Goal: Task Accomplishment & Management: Manage account settings

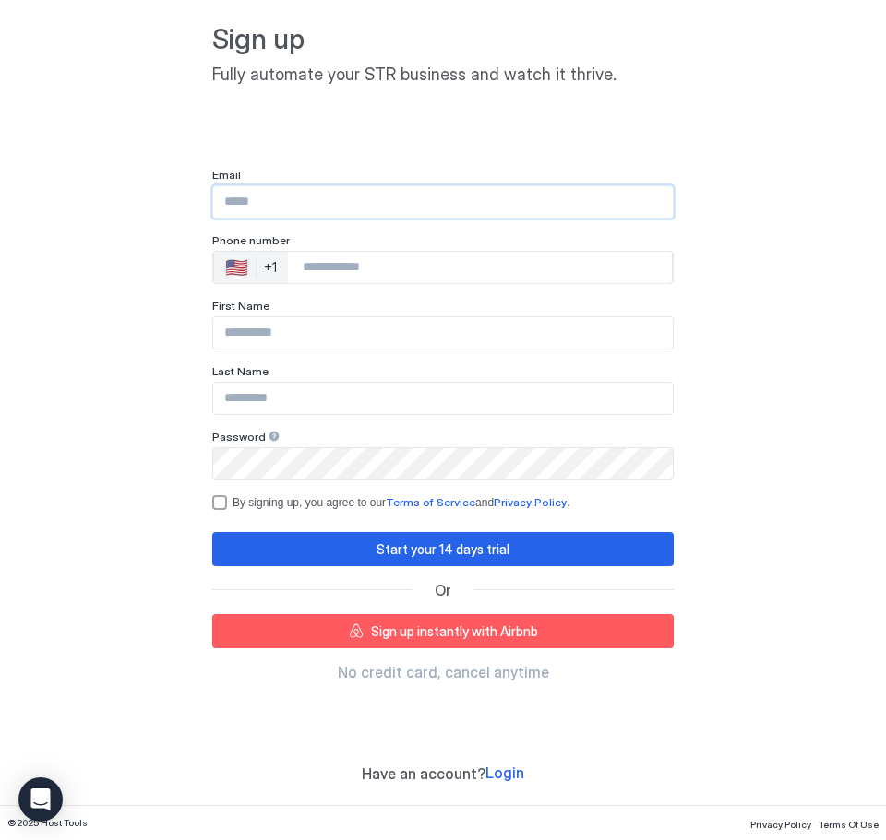
click at [385, 191] on input "Input Field" at bounding box center [442, 201] width 459 height 31
click at [779, 266] on div "Sign up Fully automate your STR business and watch it thrive. Email Phone numbe…" at bounding box center [443, 402] width 886 height 805
click at [503, 777] on span "Login" at bounding box center [504, 773] width 39 height 18
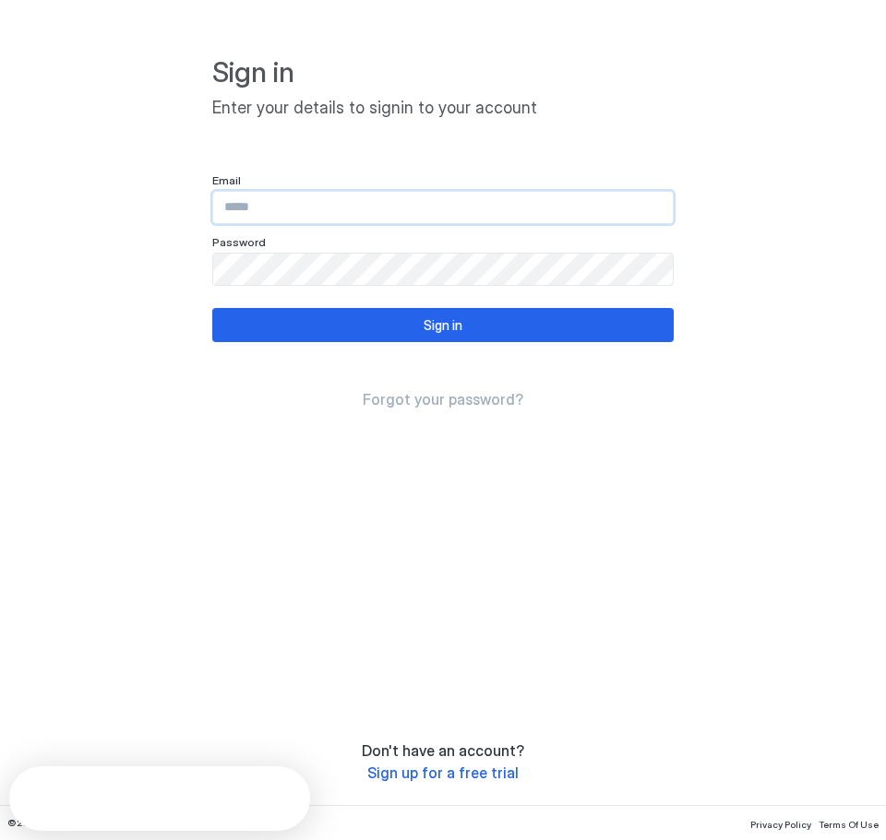
click at [362, 210] on input "Input Field" at bounding box center [442, 207] width 459 height 31
type input "**********"
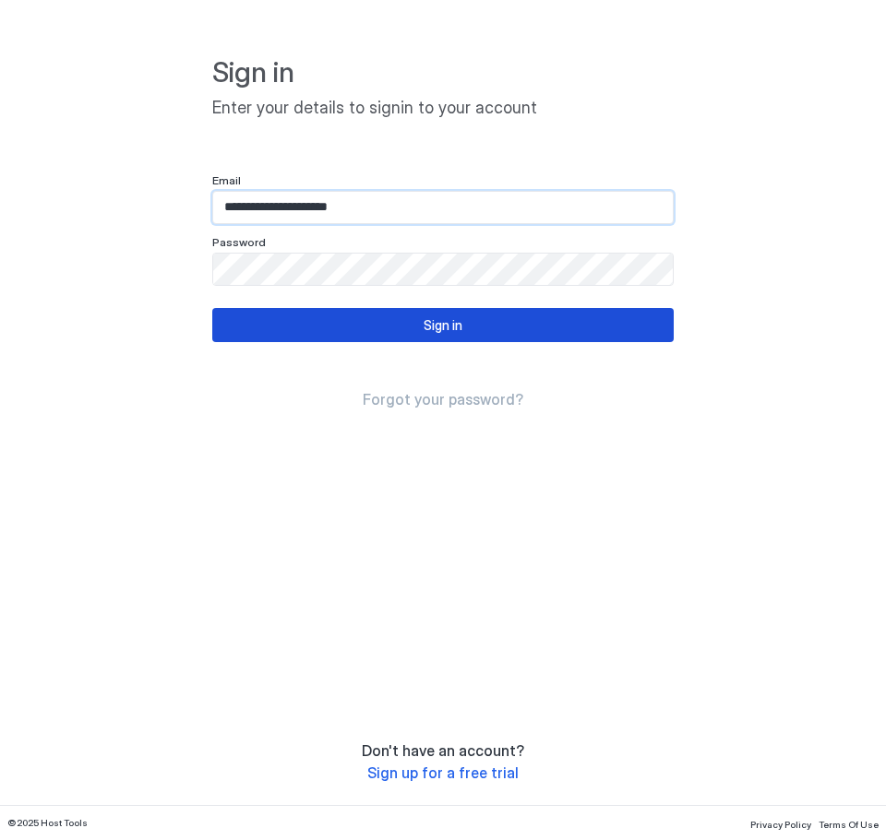
click at [434, 333] on div "Sign in" at bounding box center [442, 324] width 39 height 19
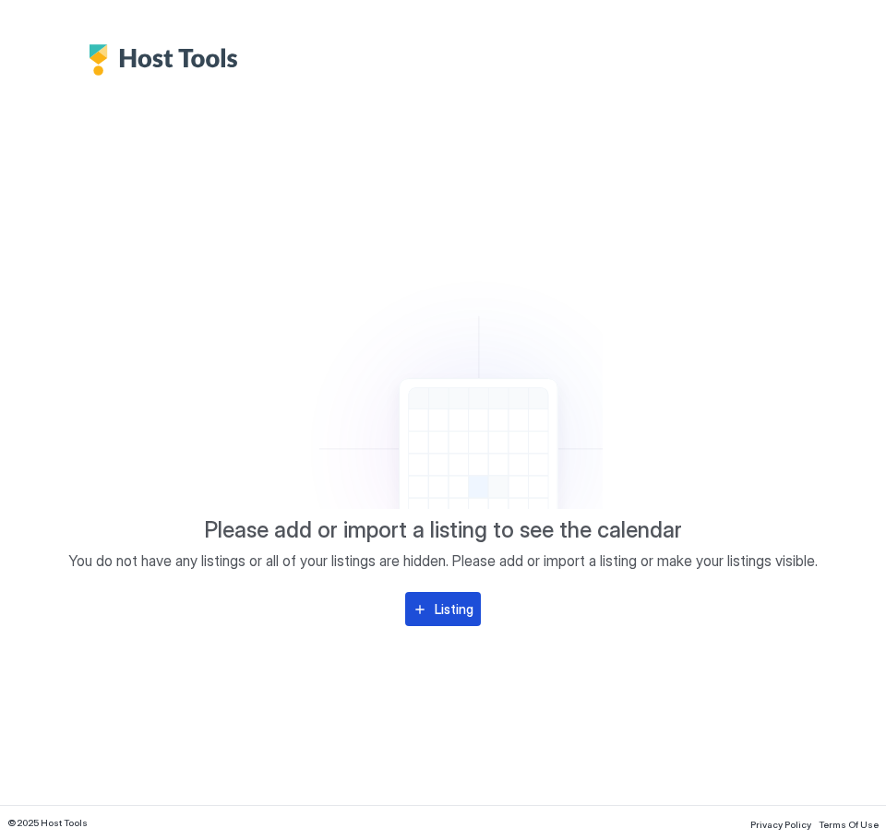
click at [451, 614] on div "Listing" at bounding box center [453, 609] width 39 height 19
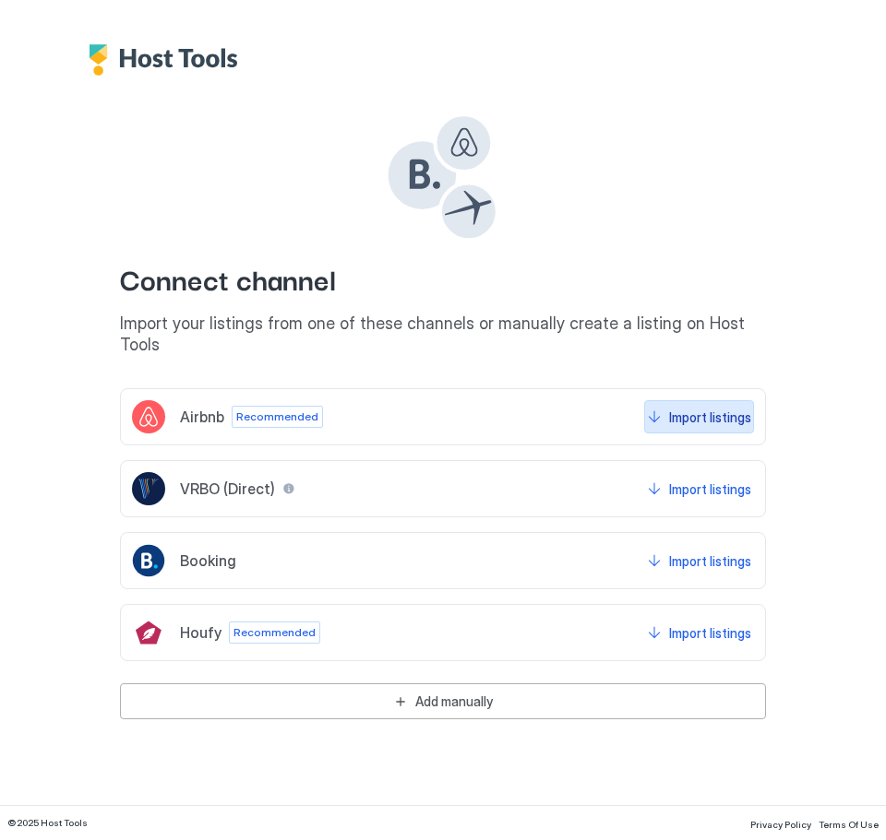
click at [684, 408] on div "Import listings" at bounding box center [710, 417] width 82 height 19
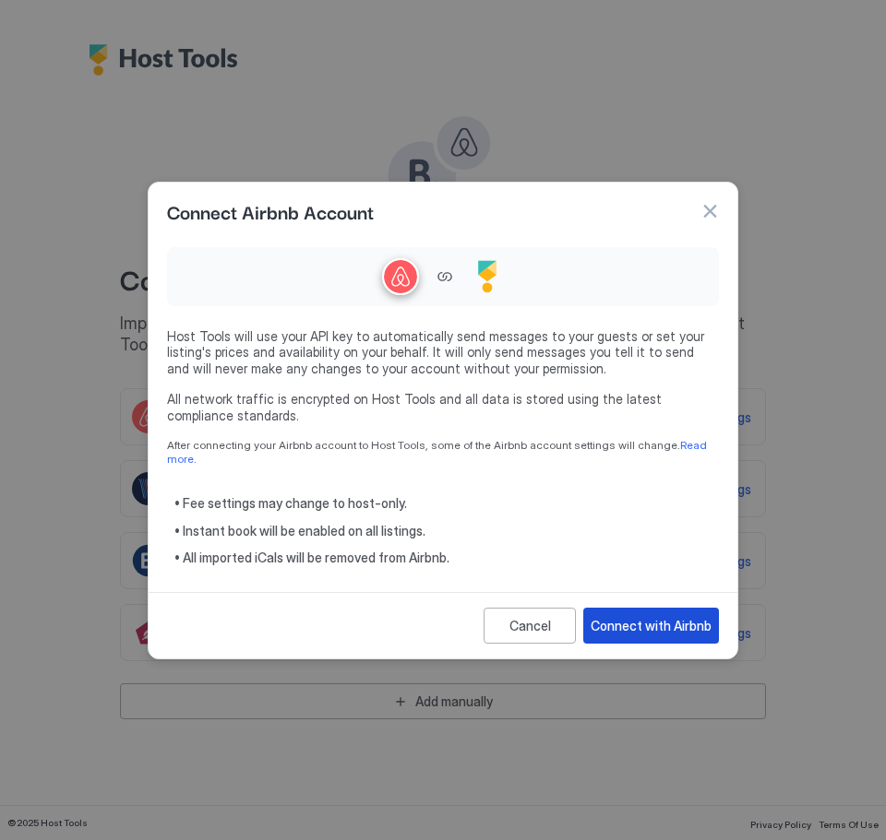
click at [694, 616] on div "Connect with Airbnb" at bounding box center [650, 625] width 121 height 19
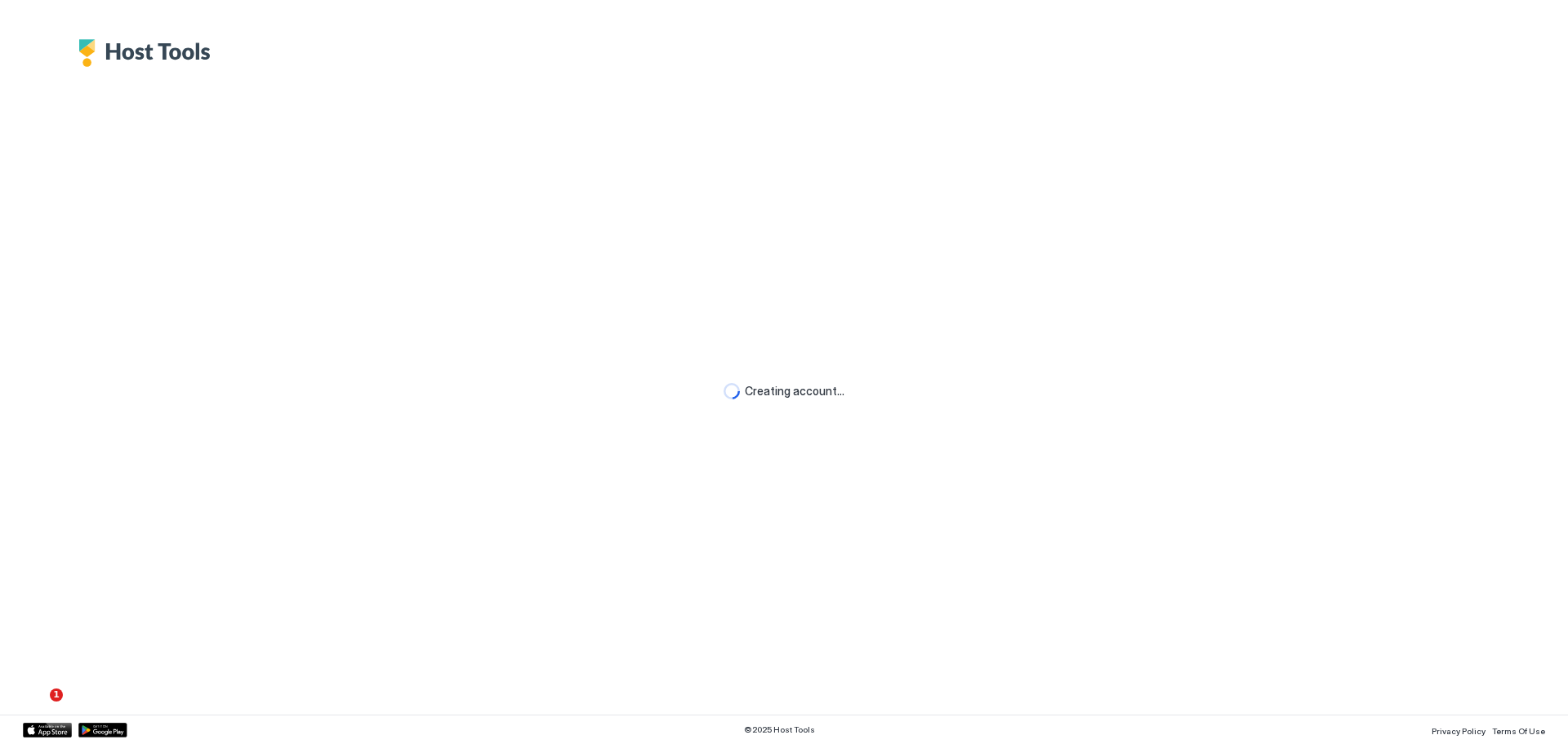
click at [129, 58] on img "Host Tools Logo" at bounding box center [149, 52] width 141 height 27
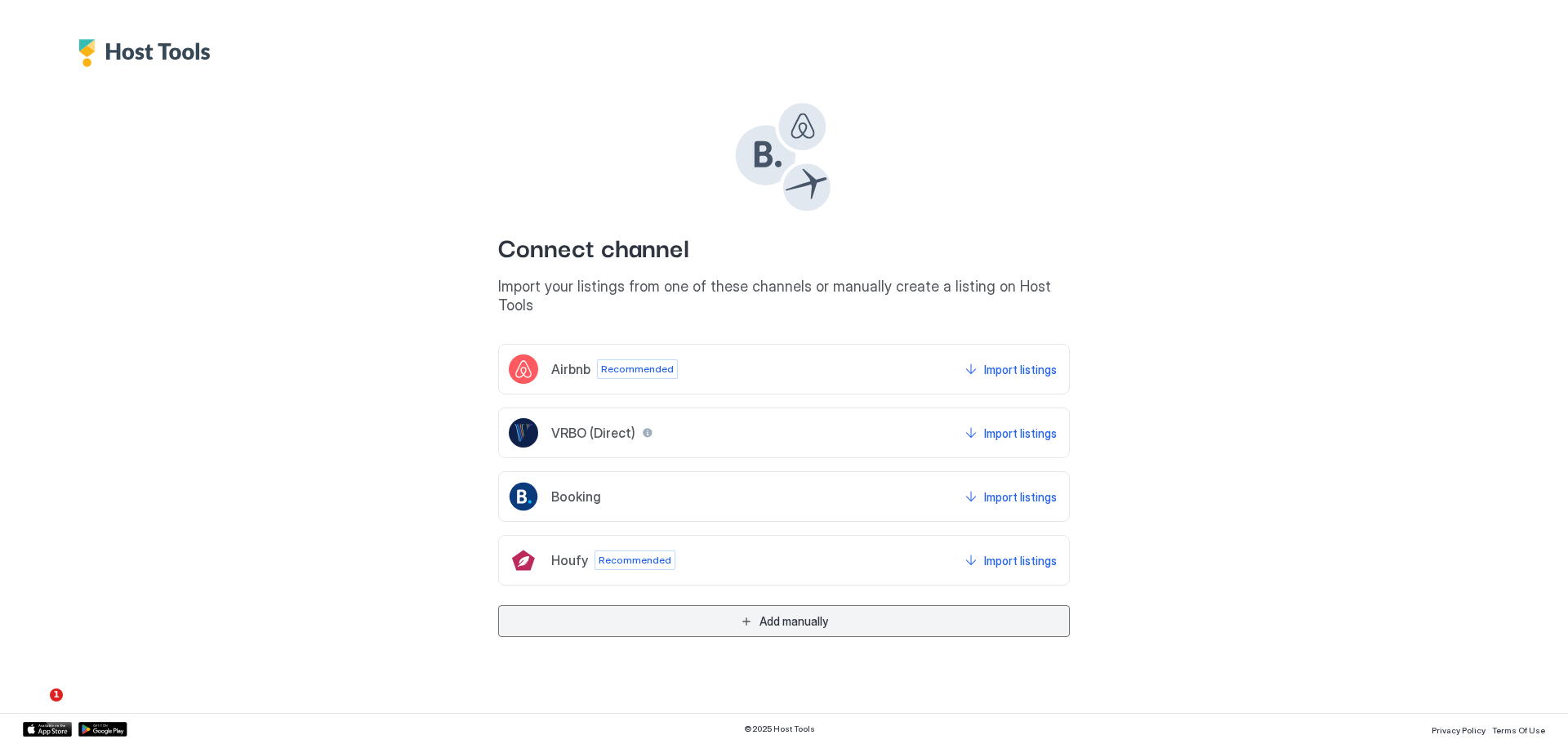
click at [794, 613] on div "Add manually" at bounding box center [793, 621] width 68 height 17
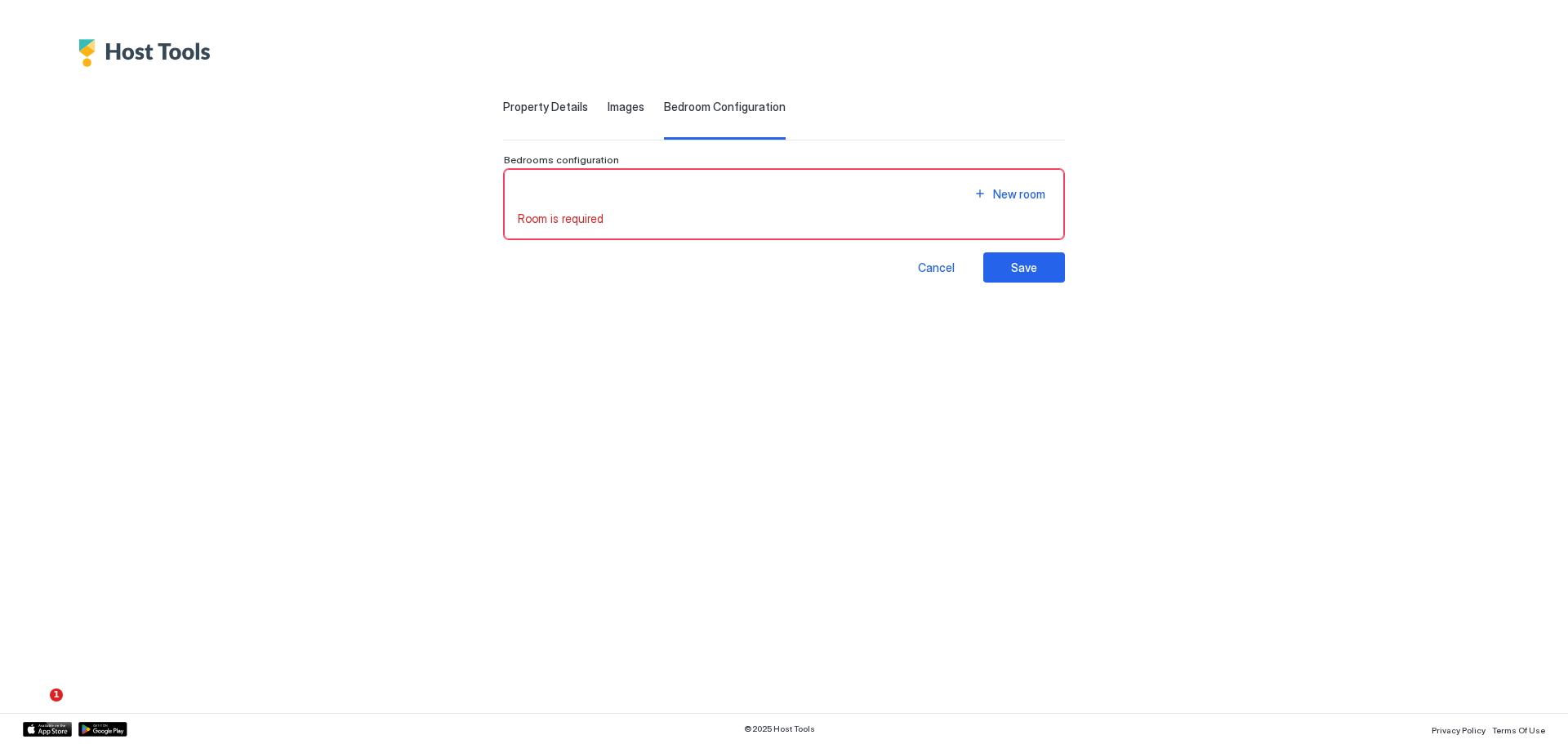
click at [607, 111] on span "Images" at bounding box center [626, 107] width 37 height 15
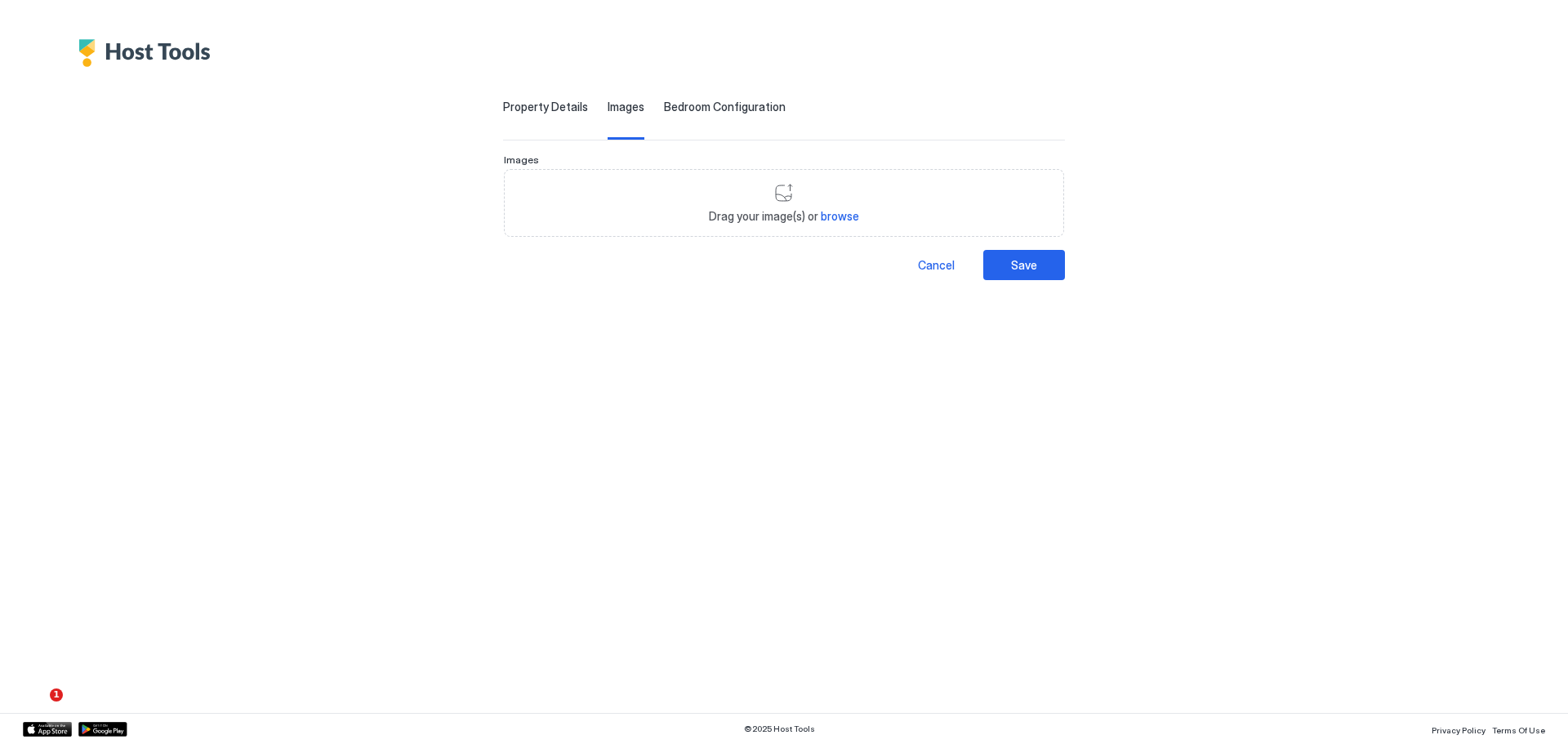
click at [503, 107] on span "Property Details" at bounding box center [545, 107] width 85 height 15
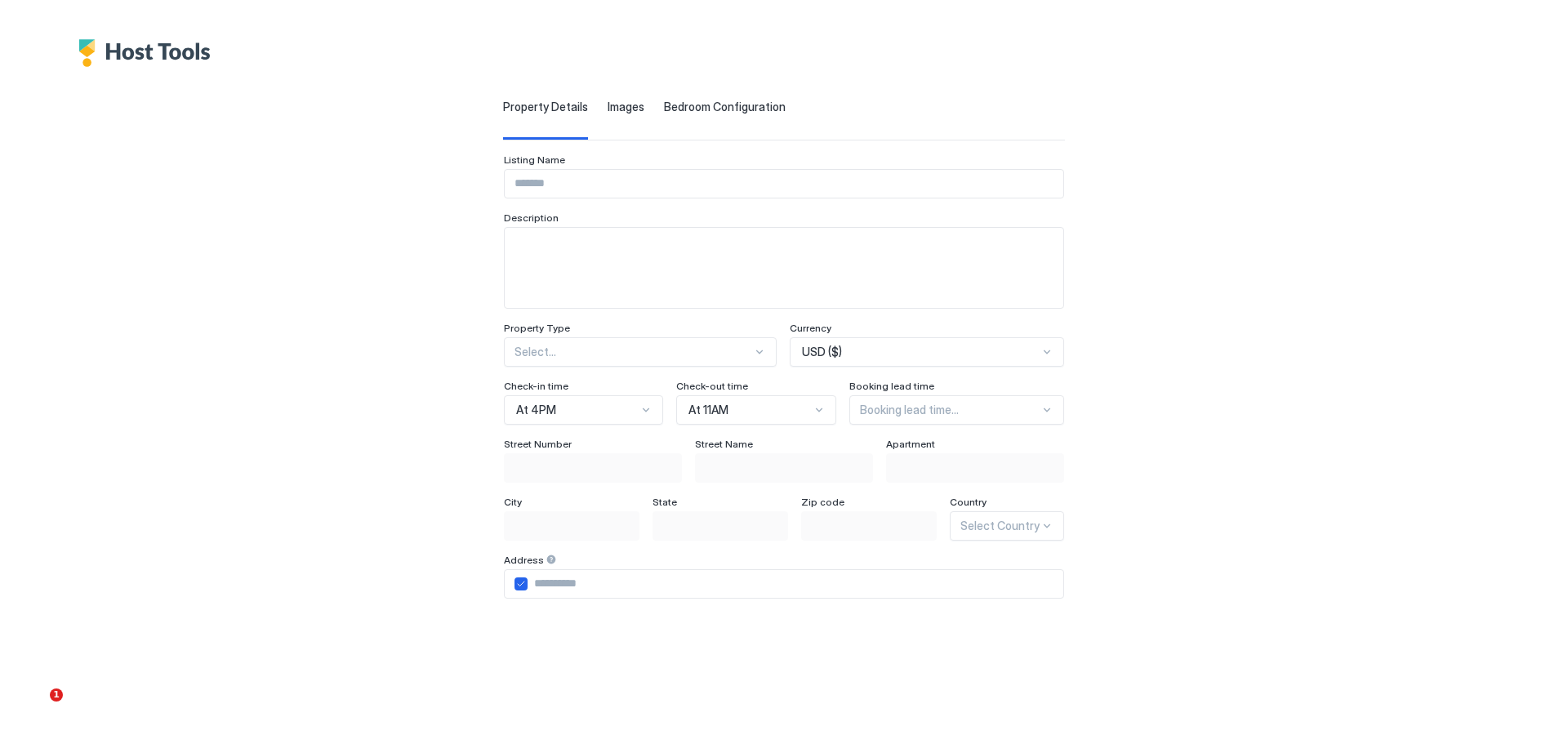
click at [664, 104] on span "Bedroom Configuration" at bounding box center [724, 107] width 121 height 15
